Goal: Task Accomplishment & Management: Use online tool/utility

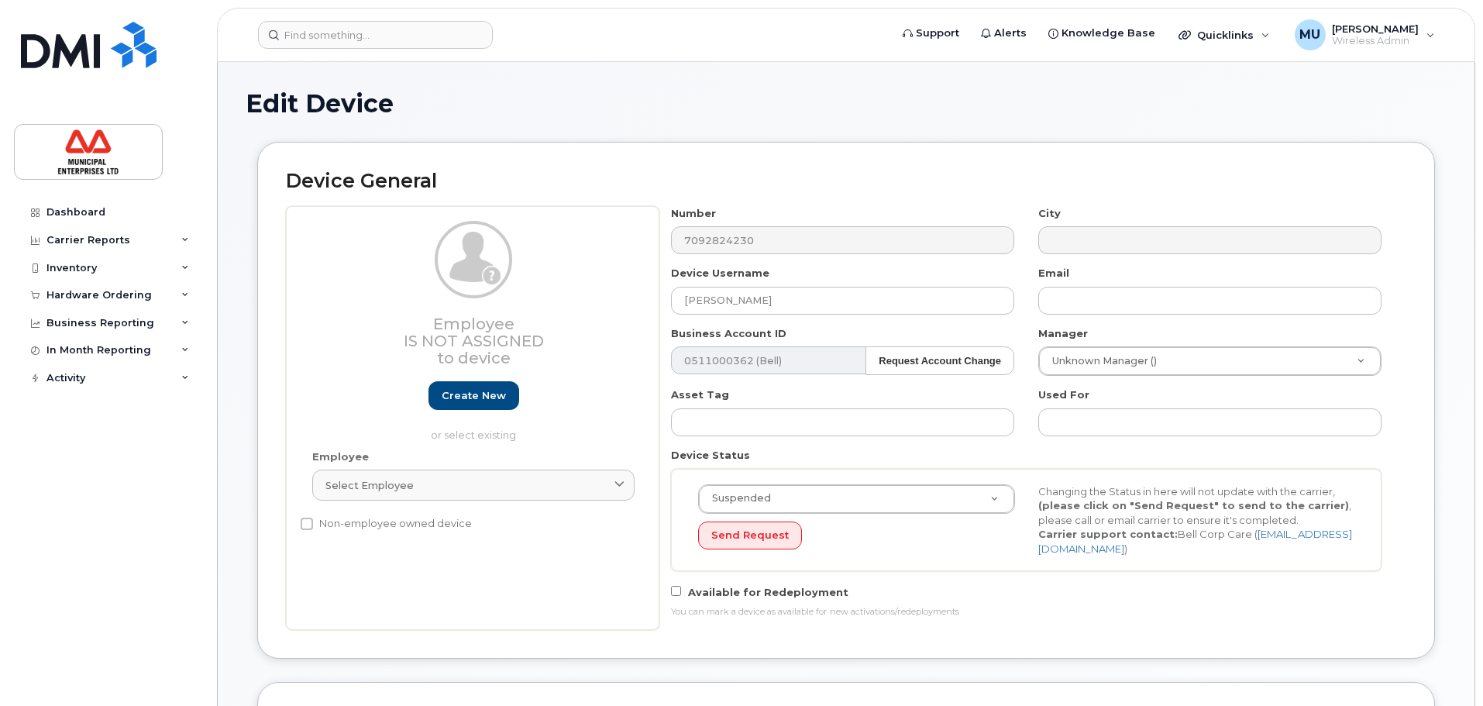
select select "3844586"
click at [115, 57] on img at bounding box center [89, 45] width 136 height 46
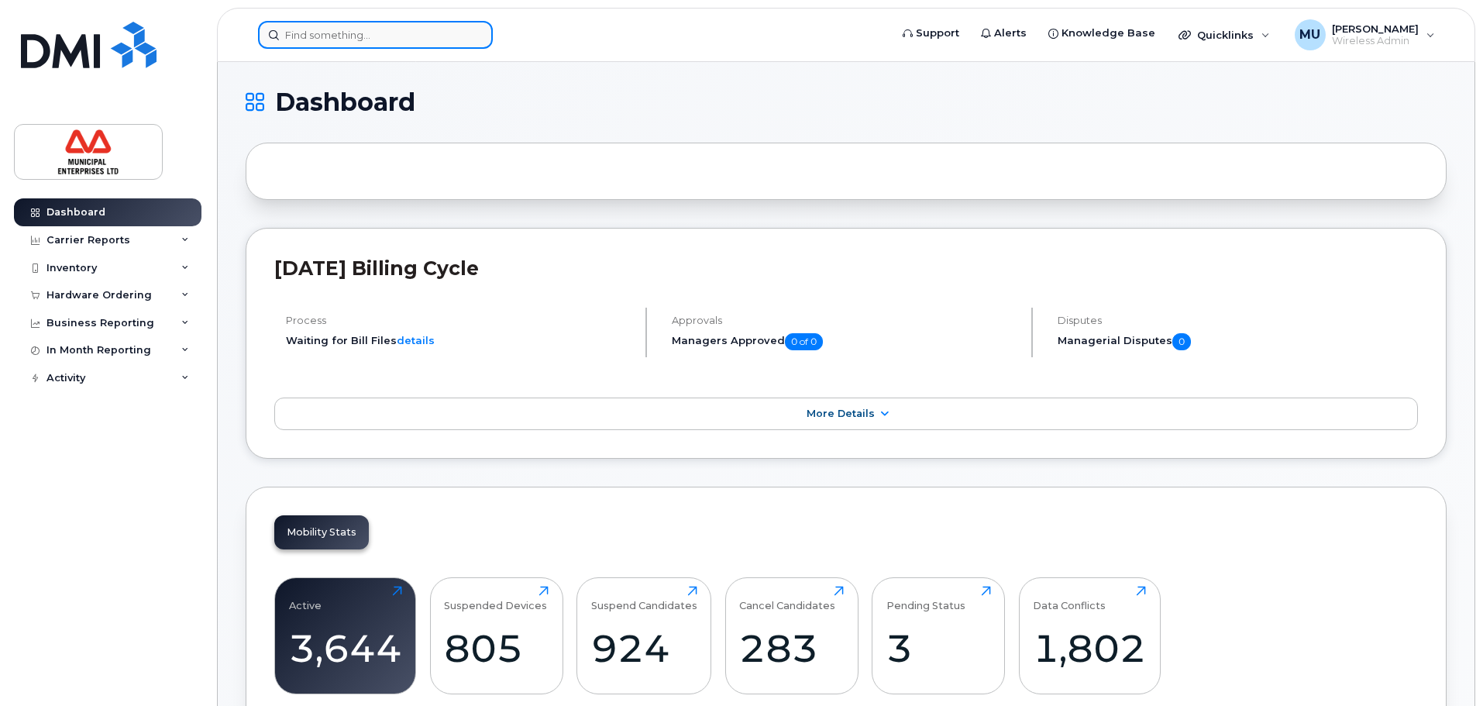
click at [326, 40] on input at bounding box center [375, 35] width 235 height 28
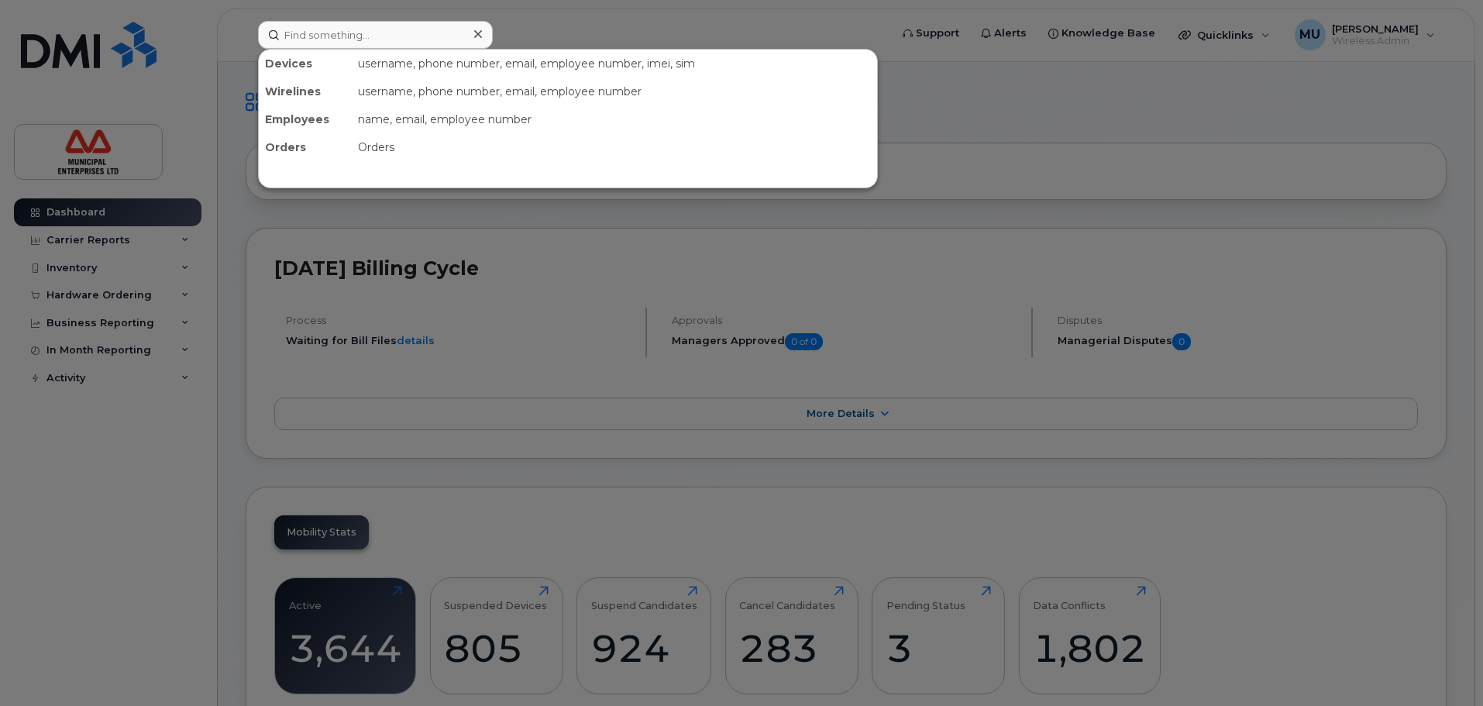
click at [279, 260] on div at bounding box center [741, 353] width 1483 height 706
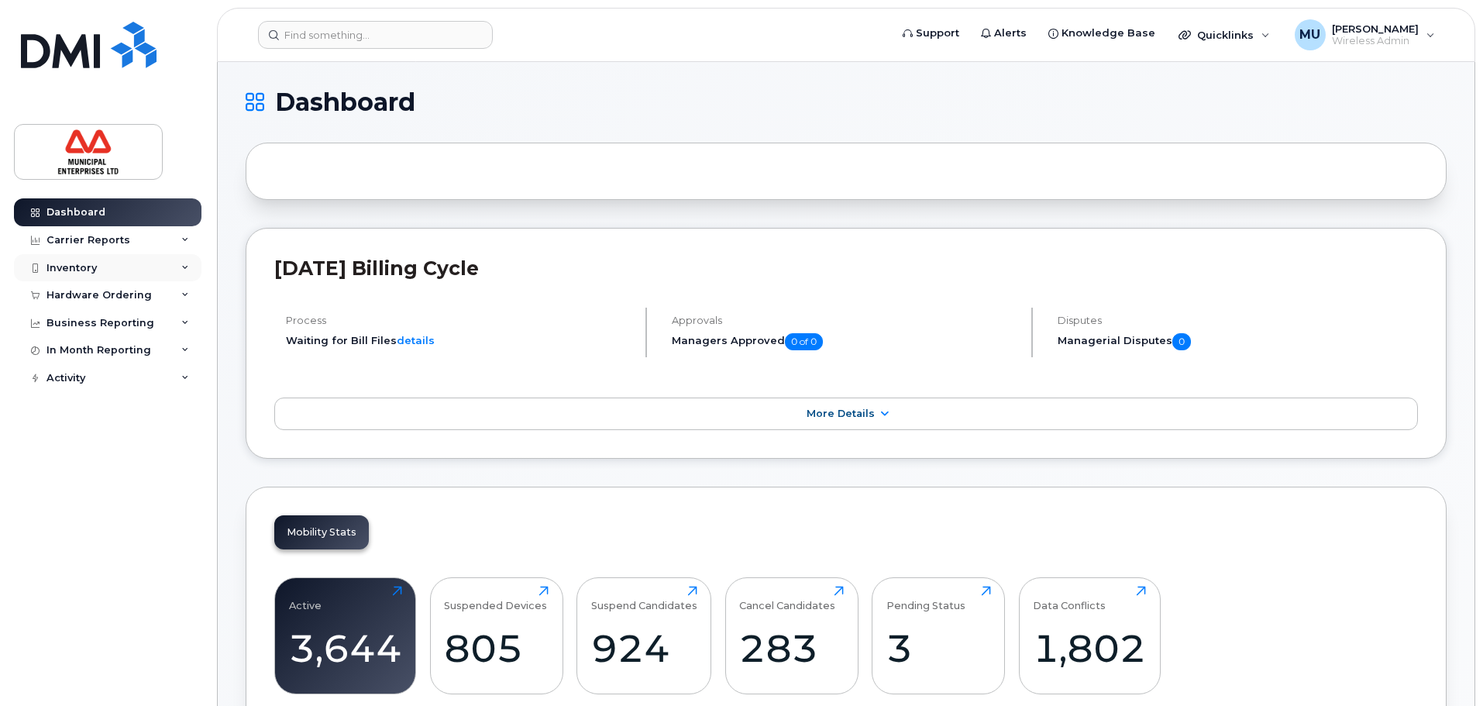
click at [96, 272] on div "Inventory" at bounding box center [108, 268] width 188 height 28
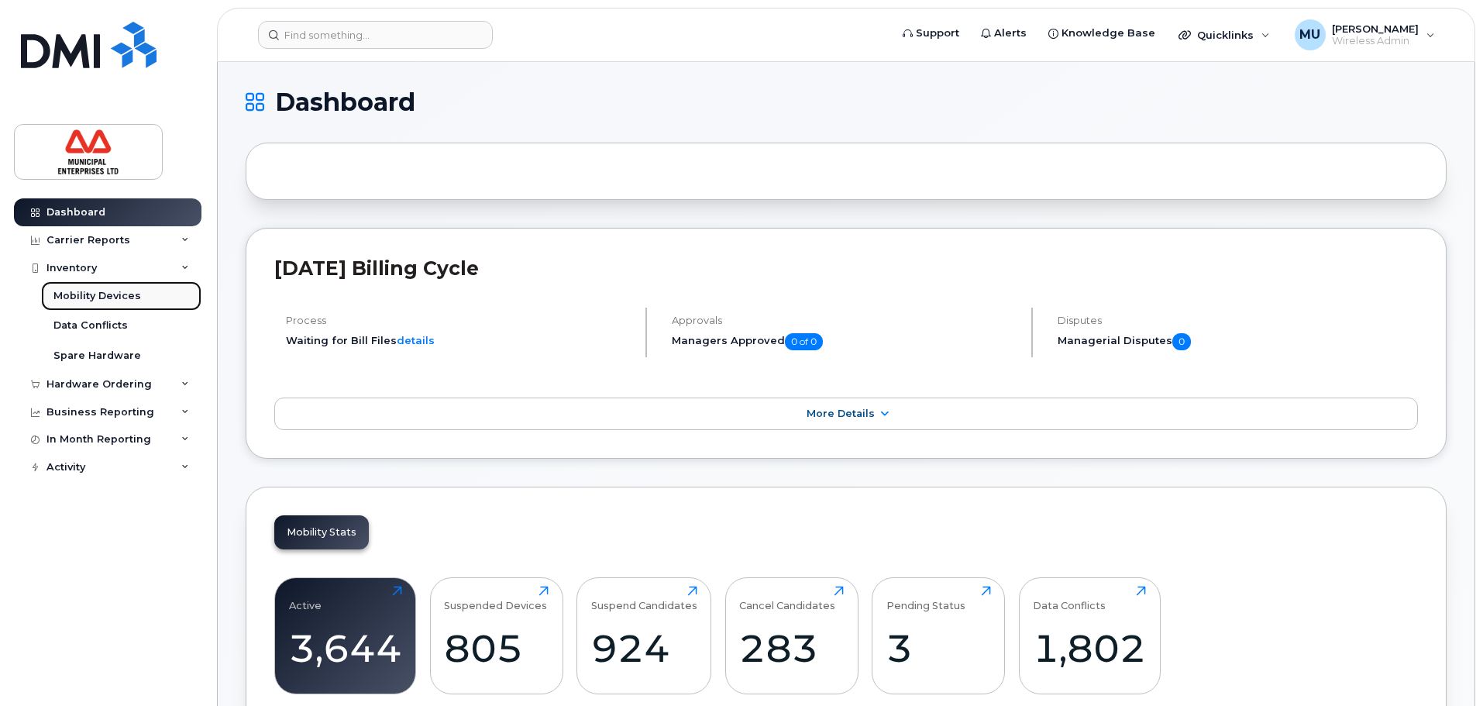
click at [92, 290] on div "Mobility Devices" at bounding box center [97, 296] width 88 height 14
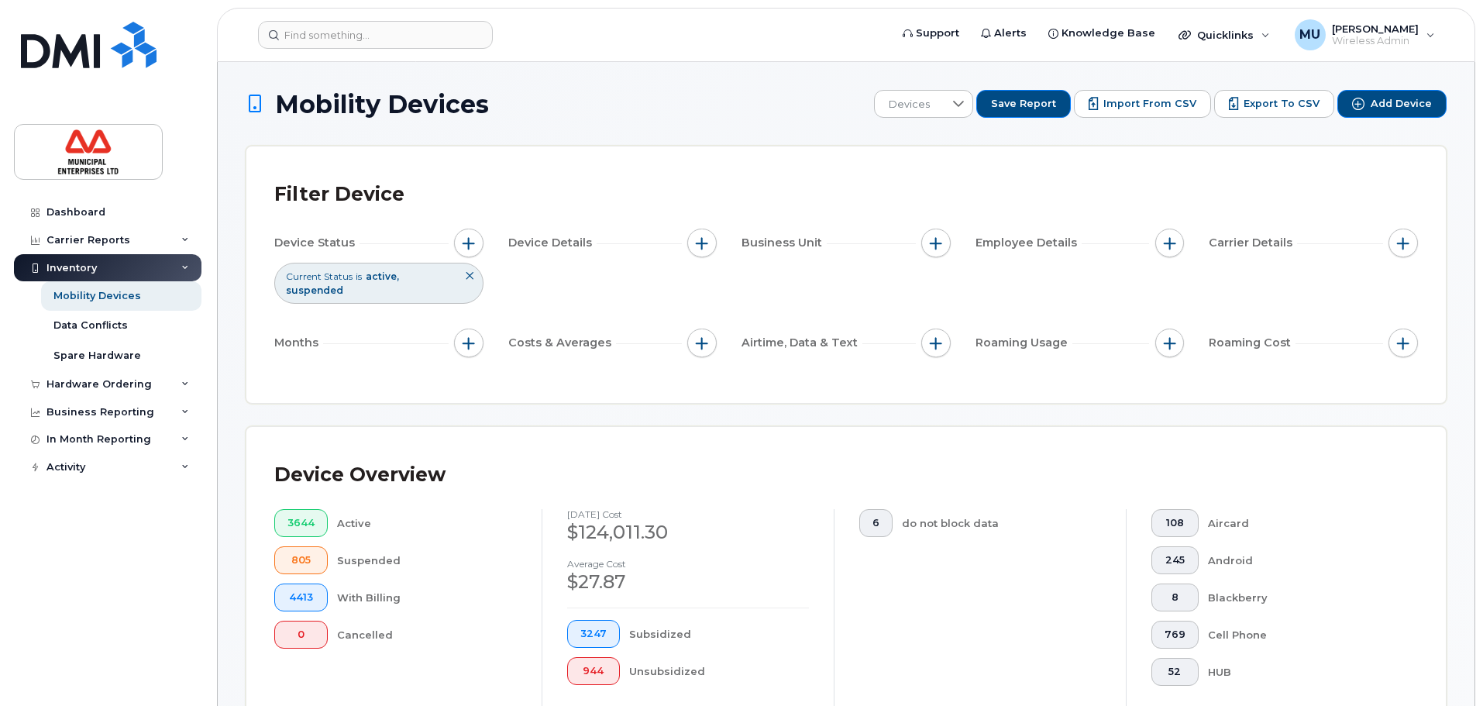
click at [480, 274] on button at bounding box center [469, 276] width 26 height 26
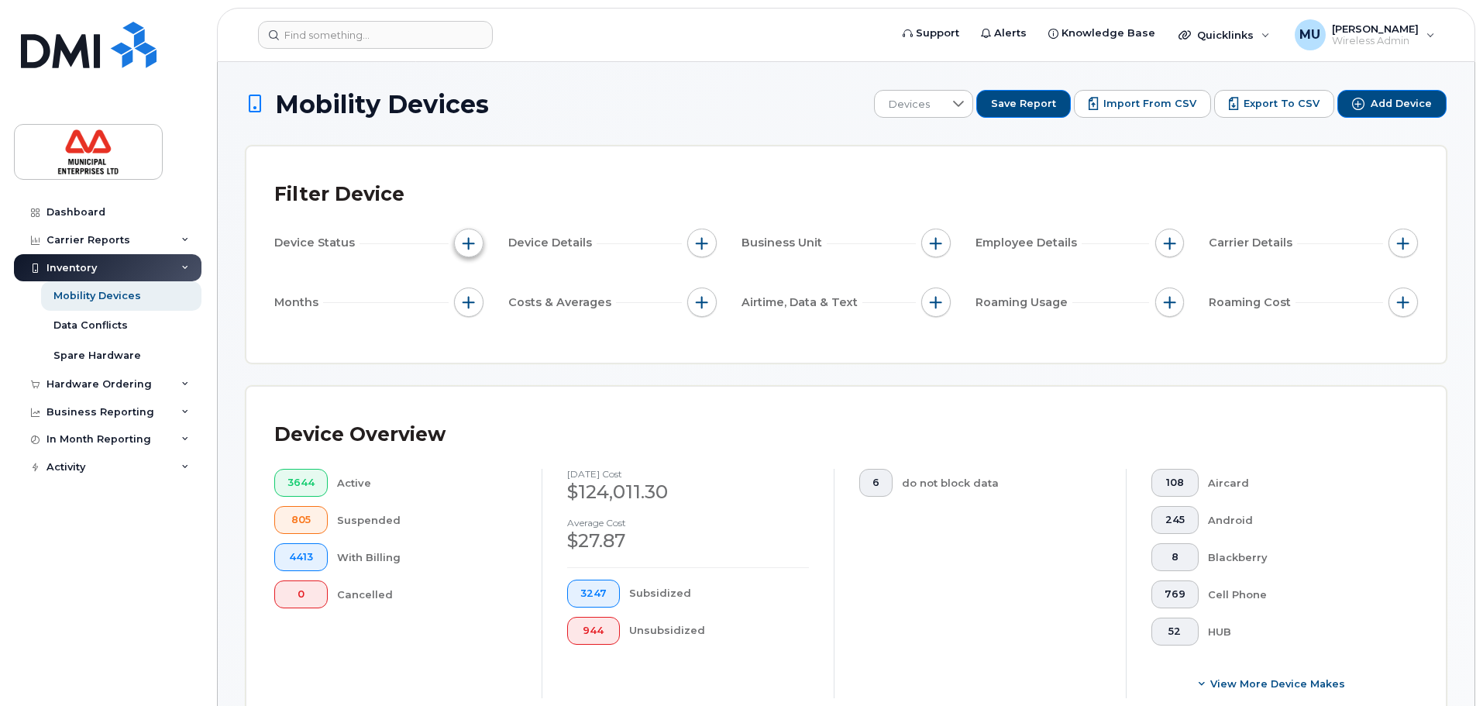
click at [462, 252] on button "button" at bounding box center [468, 243] width 29 height 29
click at [470, 290] on input "Current Status" at bounding box center [472, 290] width 12 height 12
checkbox input "true"
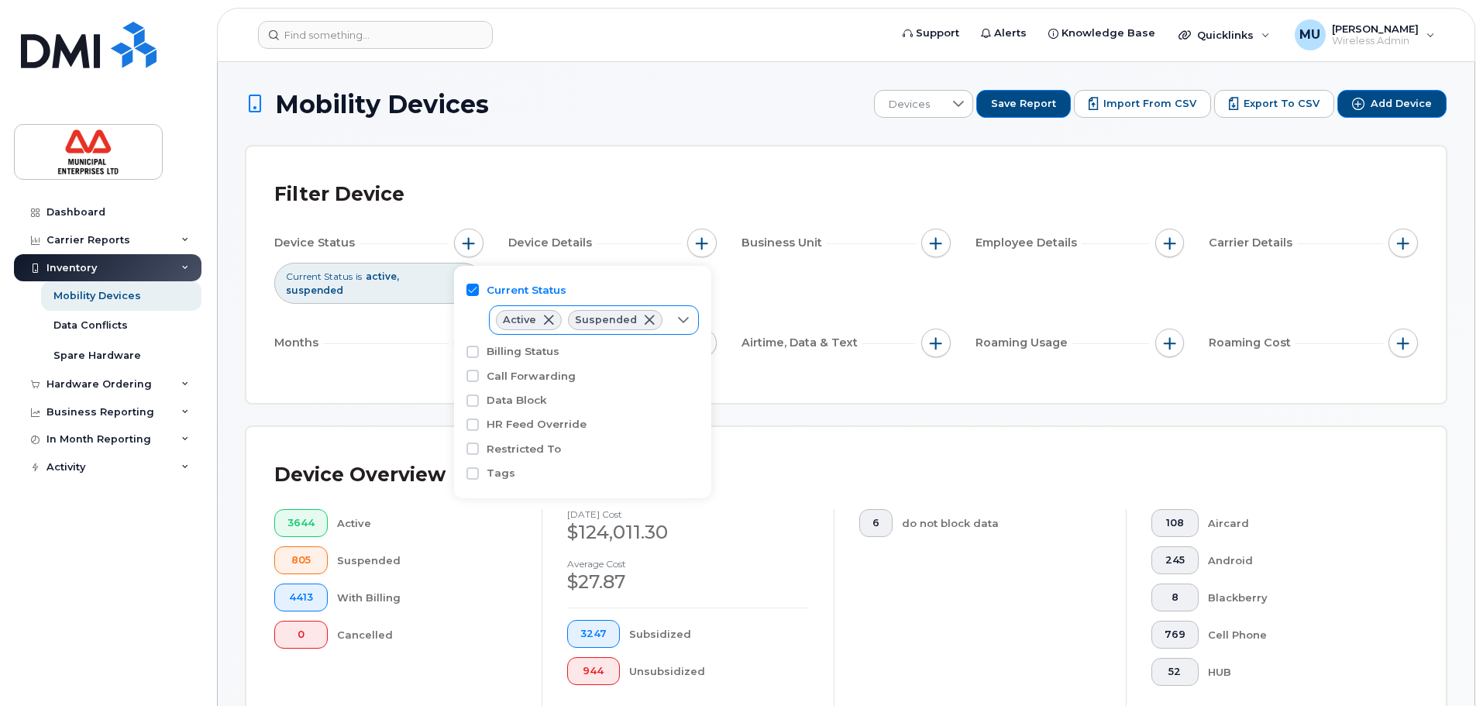
click at [580, 321] on span "Suspended" at bounding box center [606, 319] width 62 height 9
click at [509, 353] on input "Active" at bounding box center [507, 355] width 12 height 12
checkbox input "false"
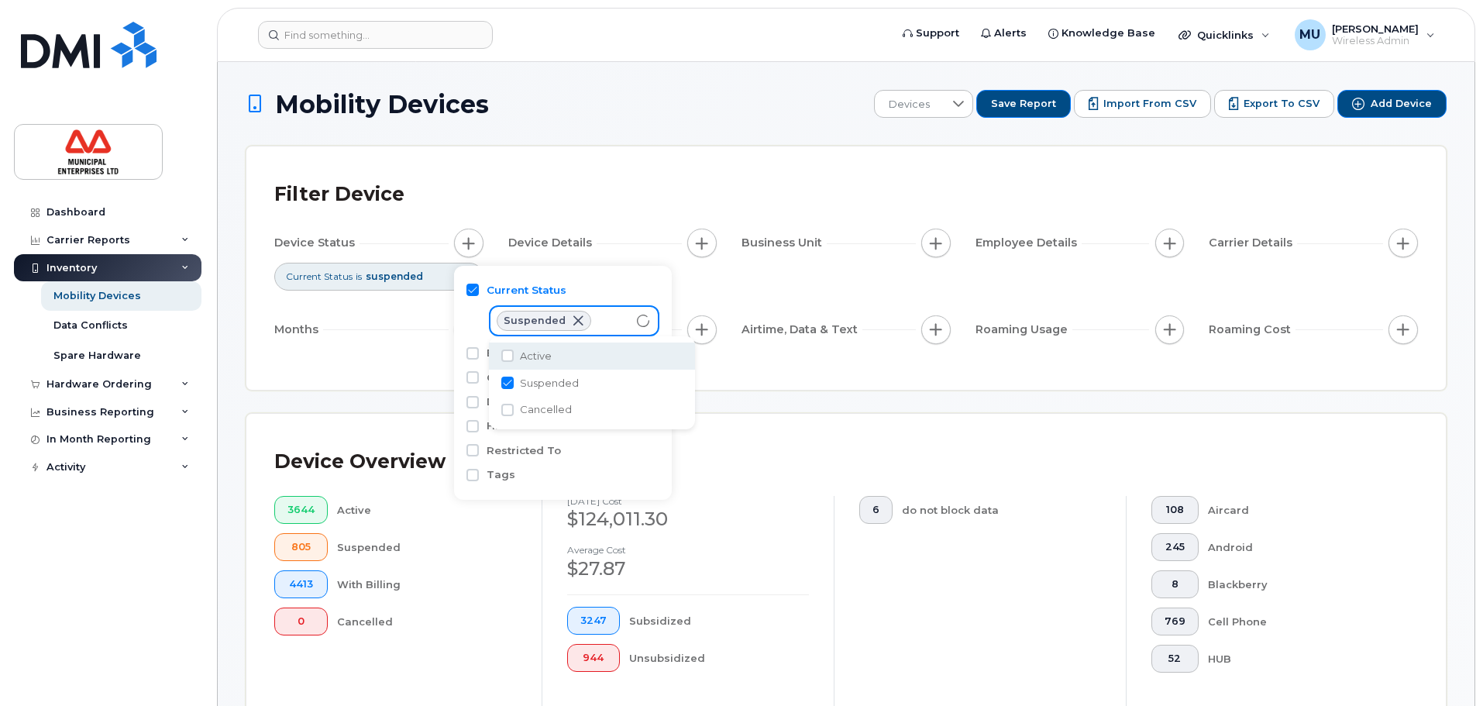
click at [349, 351] on div "Filter Device Device Status Current Status is suspended Device Details Business…" at bounding box center [846, 268] width 1144 height 188
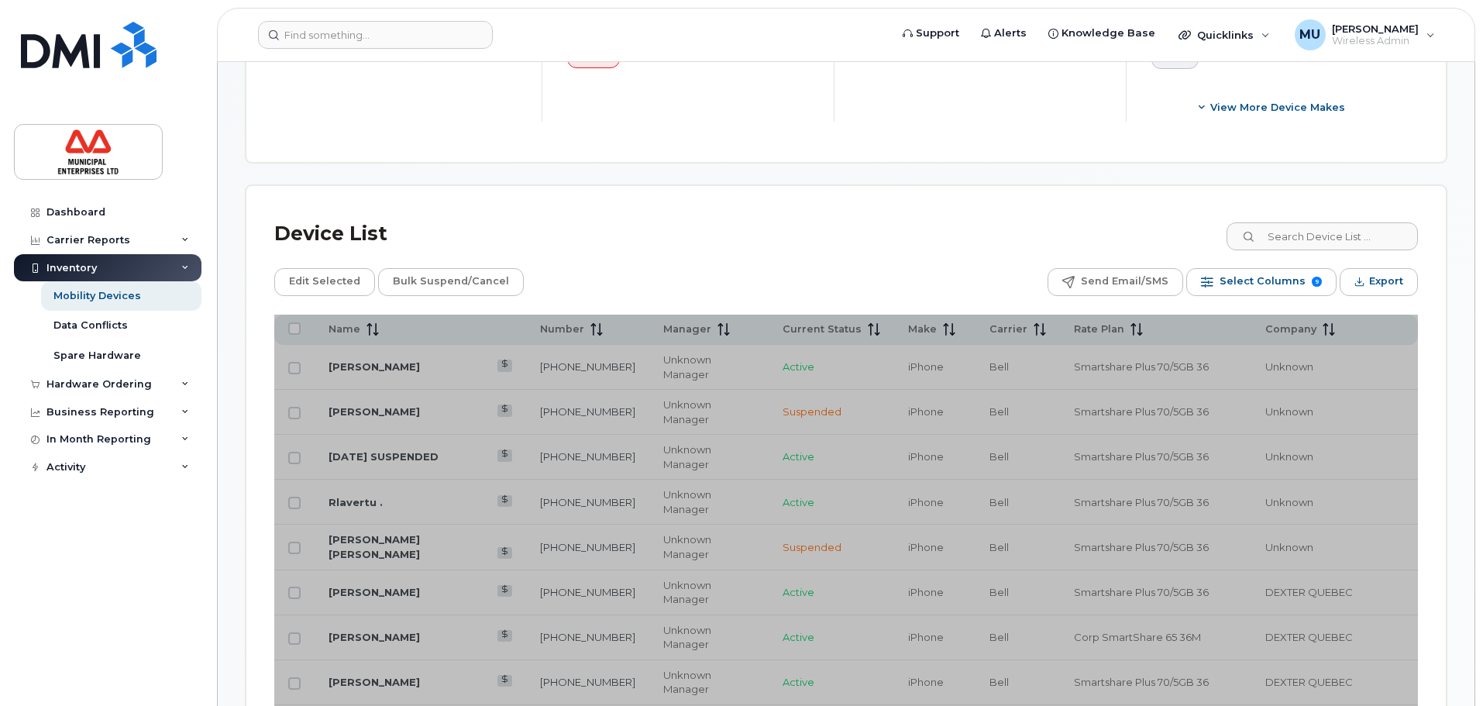
scroll to position [697, 0]
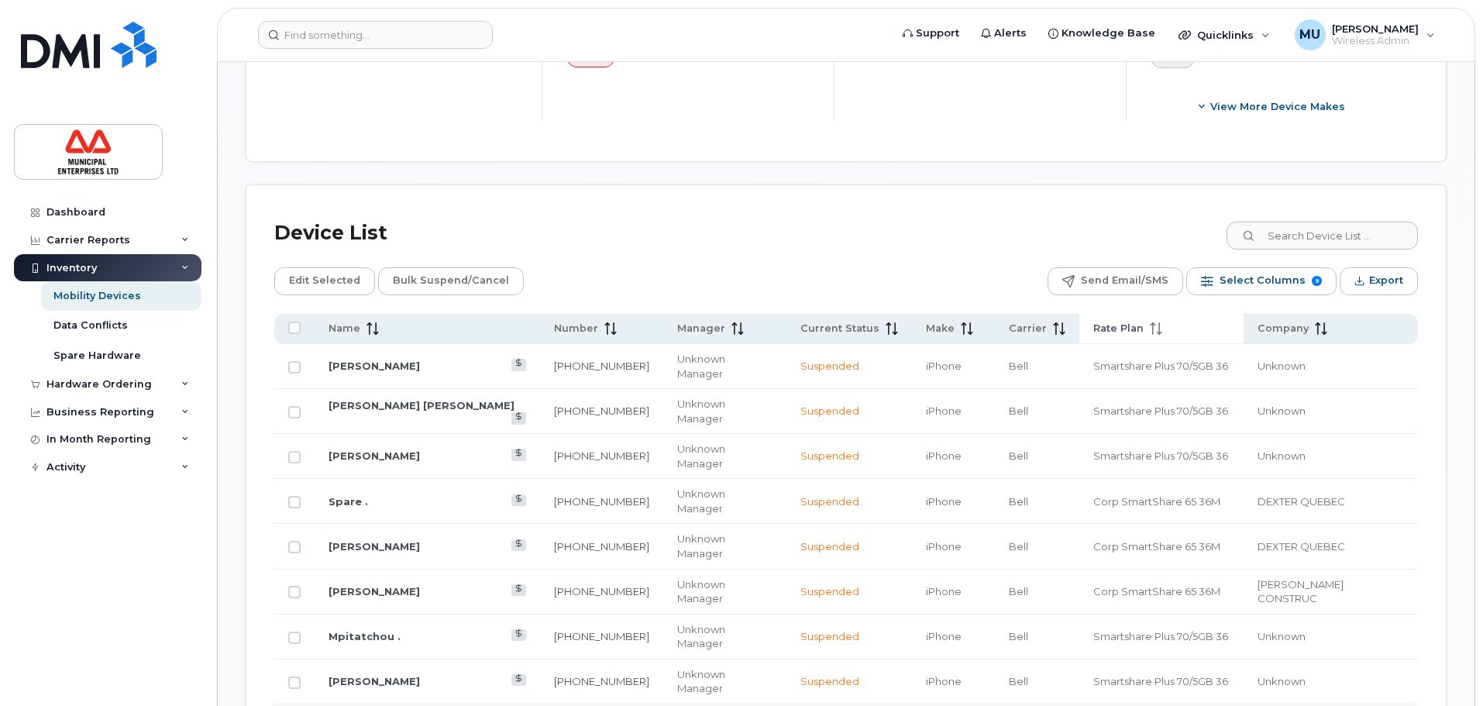
scroll to position [542, 0]
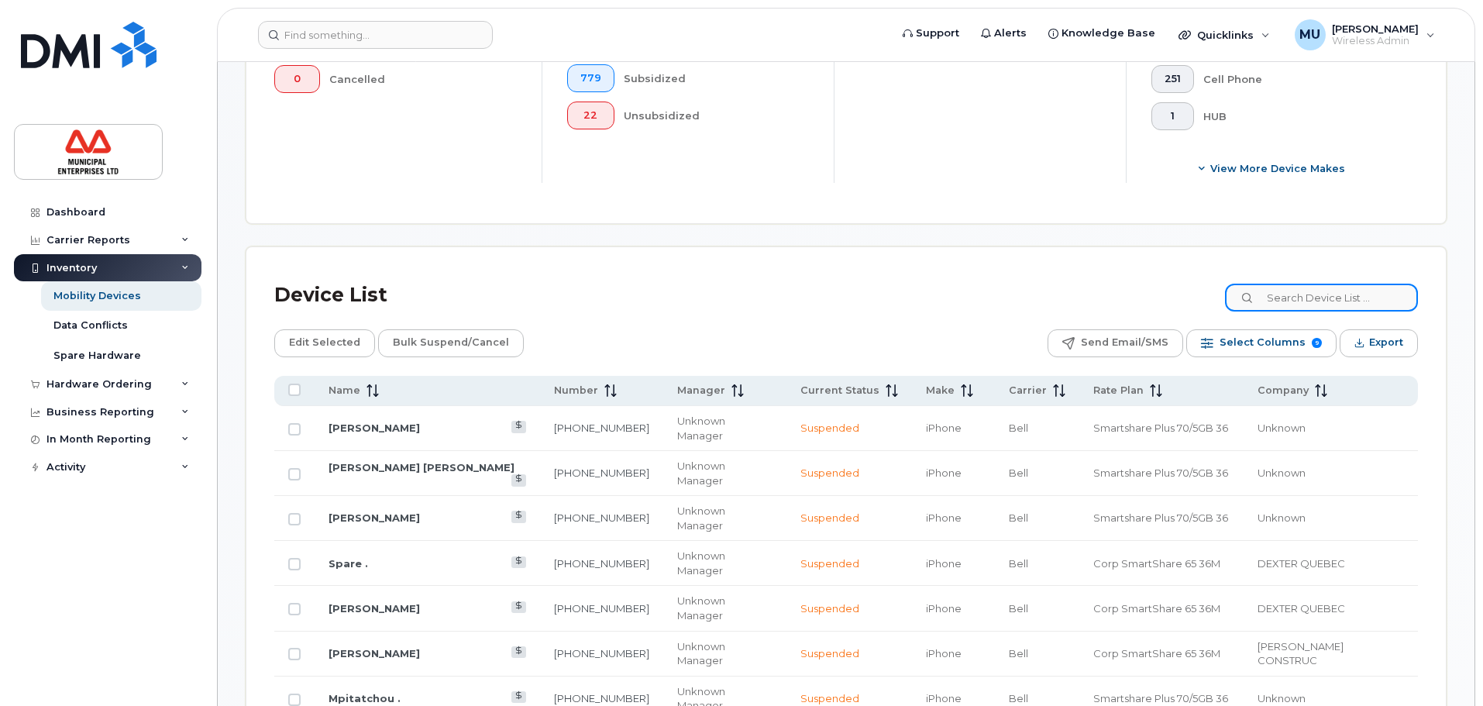
click at [1374, 293] on input at bounding box center [1321, 298] width 193 height 28
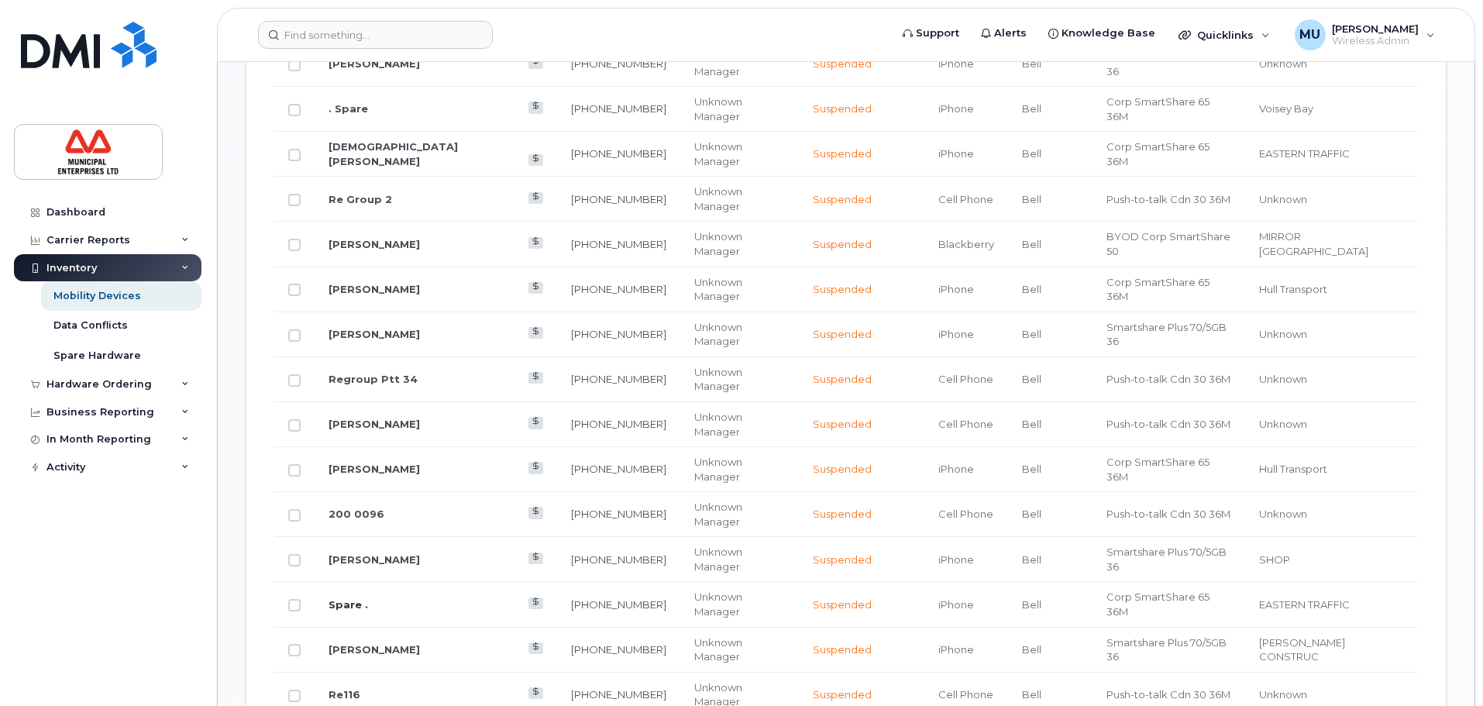
scroll to position [930, 0]
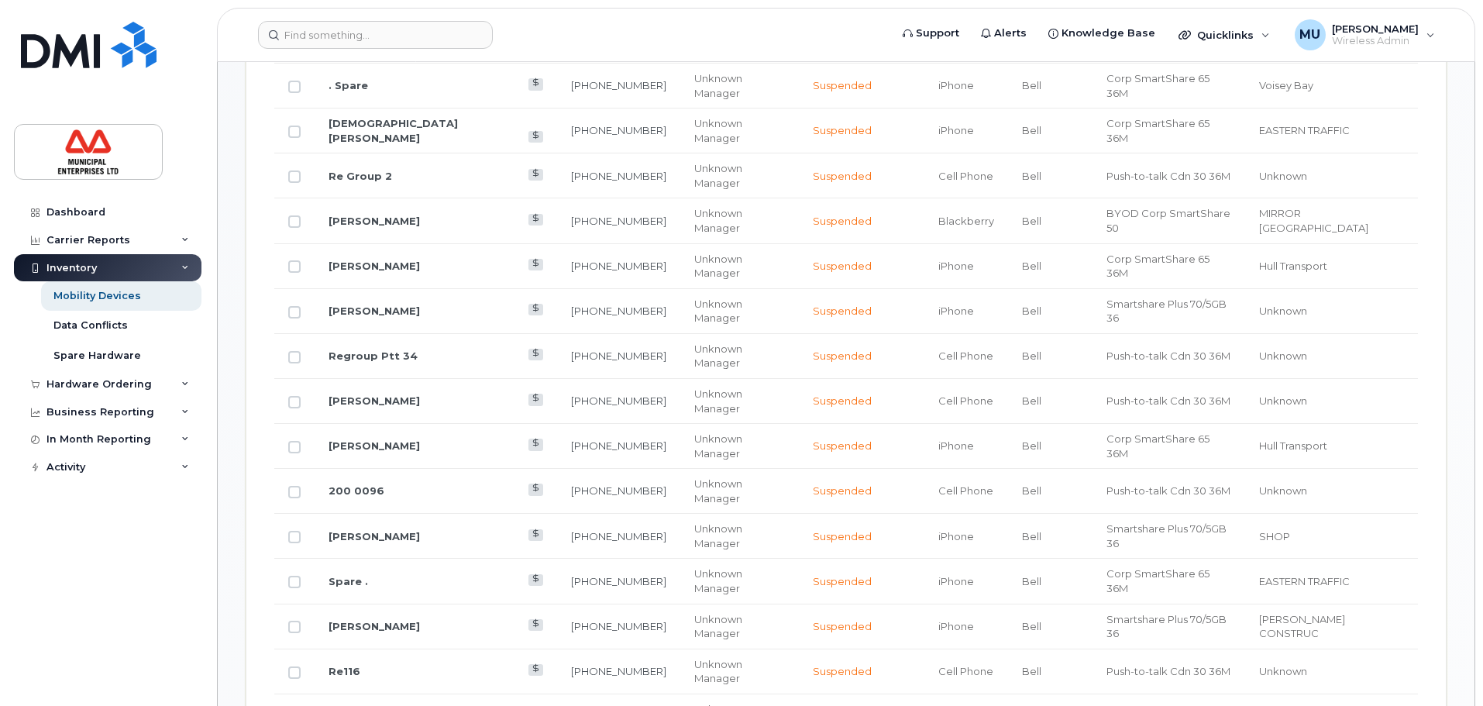
type input "902"
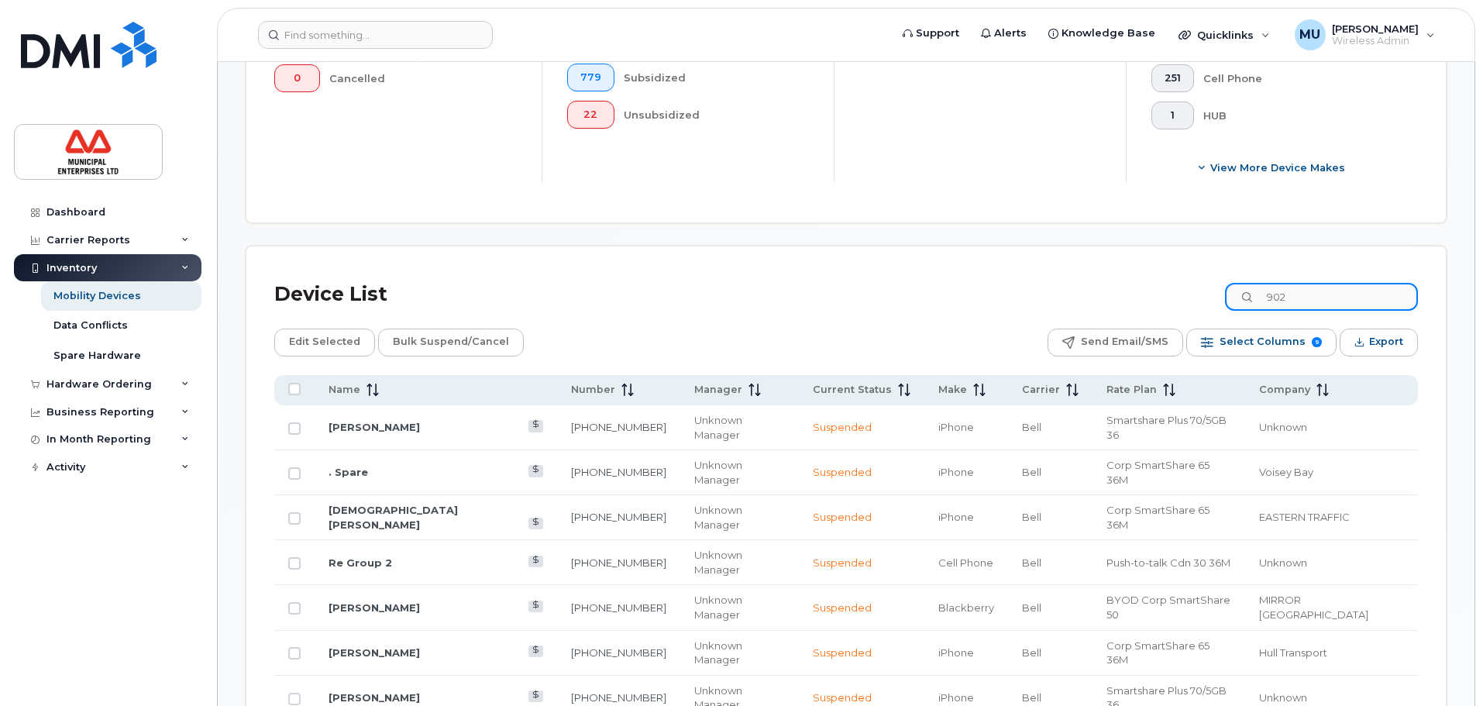
scroll to position [542, 0]
